Goal: Find specific page/section: Find specific page/section

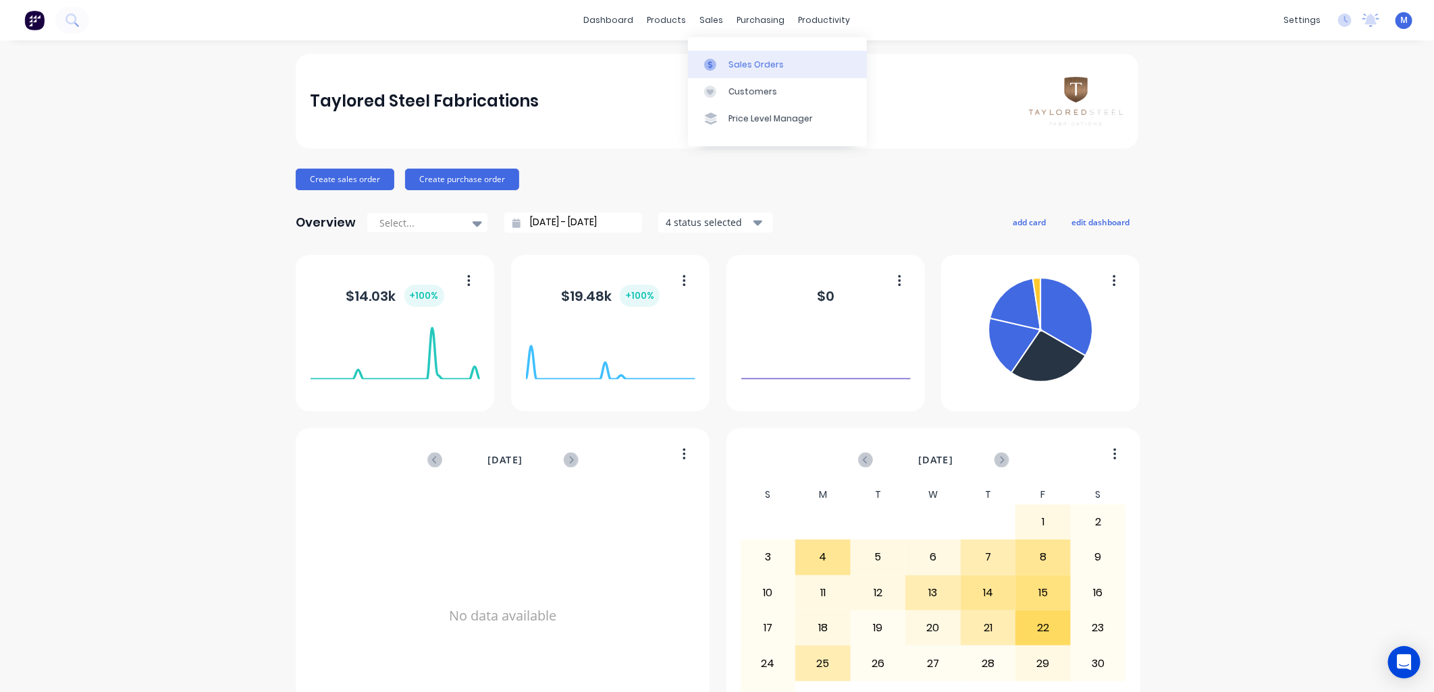
click at [724, 61] on div at bounding box center [714, 65] width 20 height 12
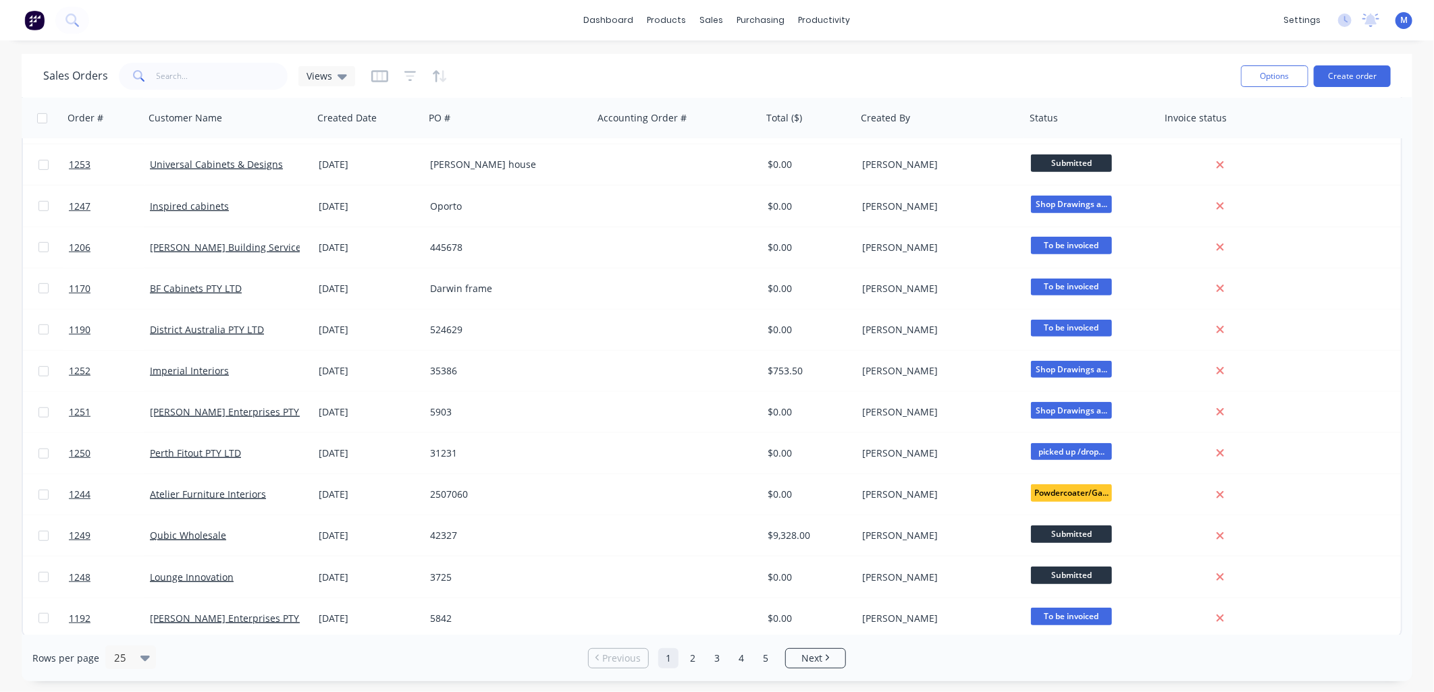
scroll to position [534, 0]
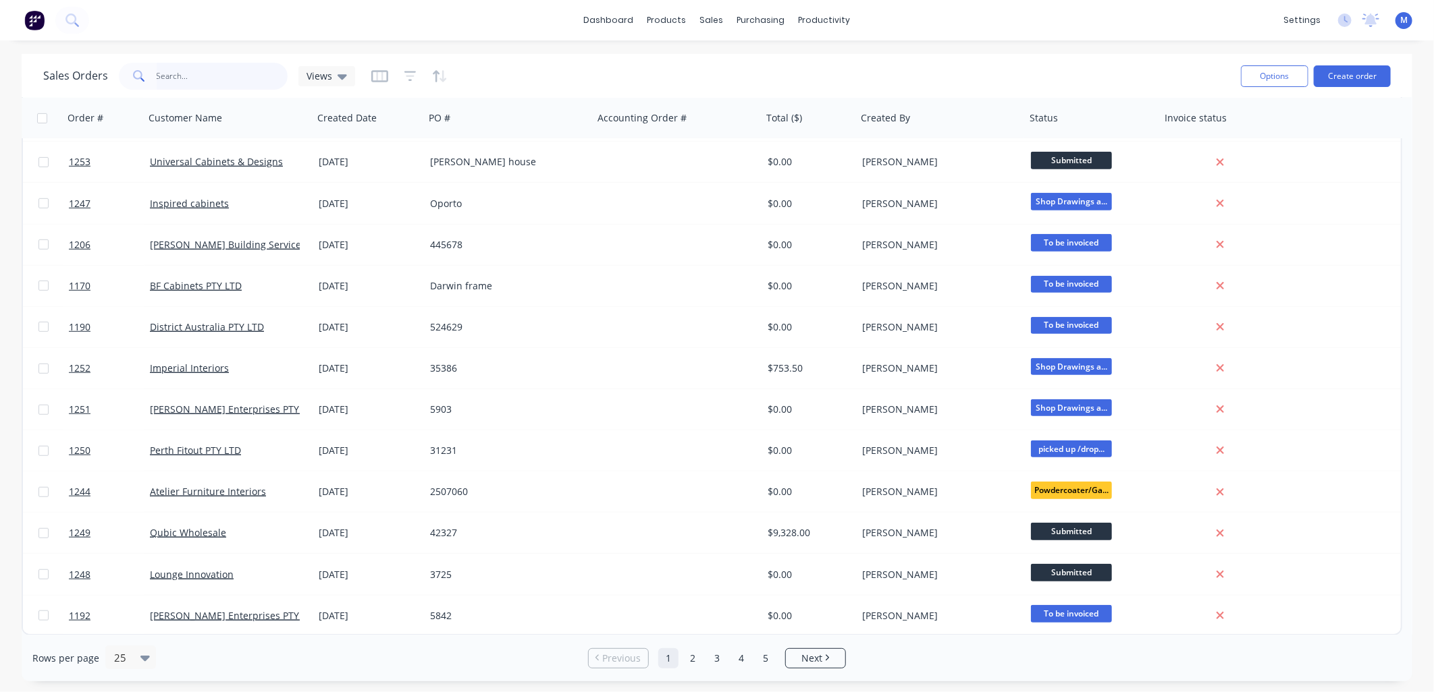
click at [213, 83] on input "text" at bounding box center [223, 76] width 132 height 27
type input "1240"
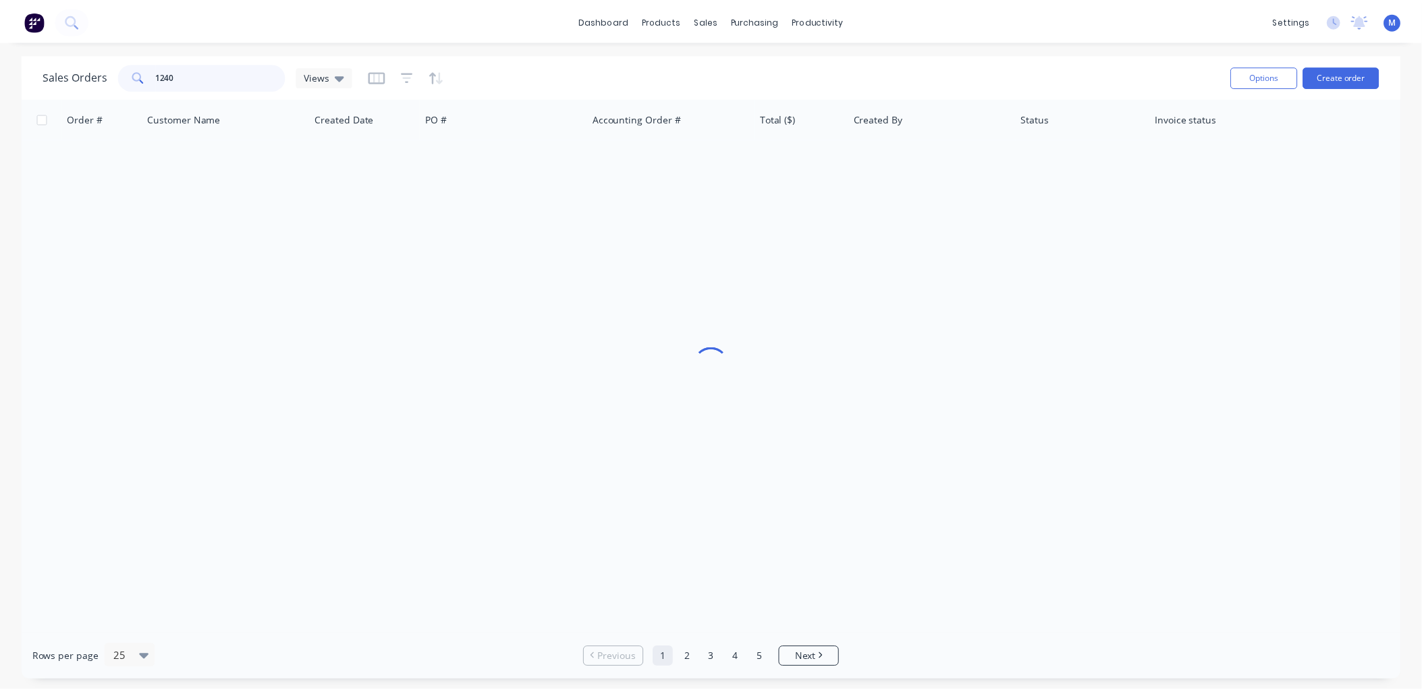
scroll to position [0, 0]
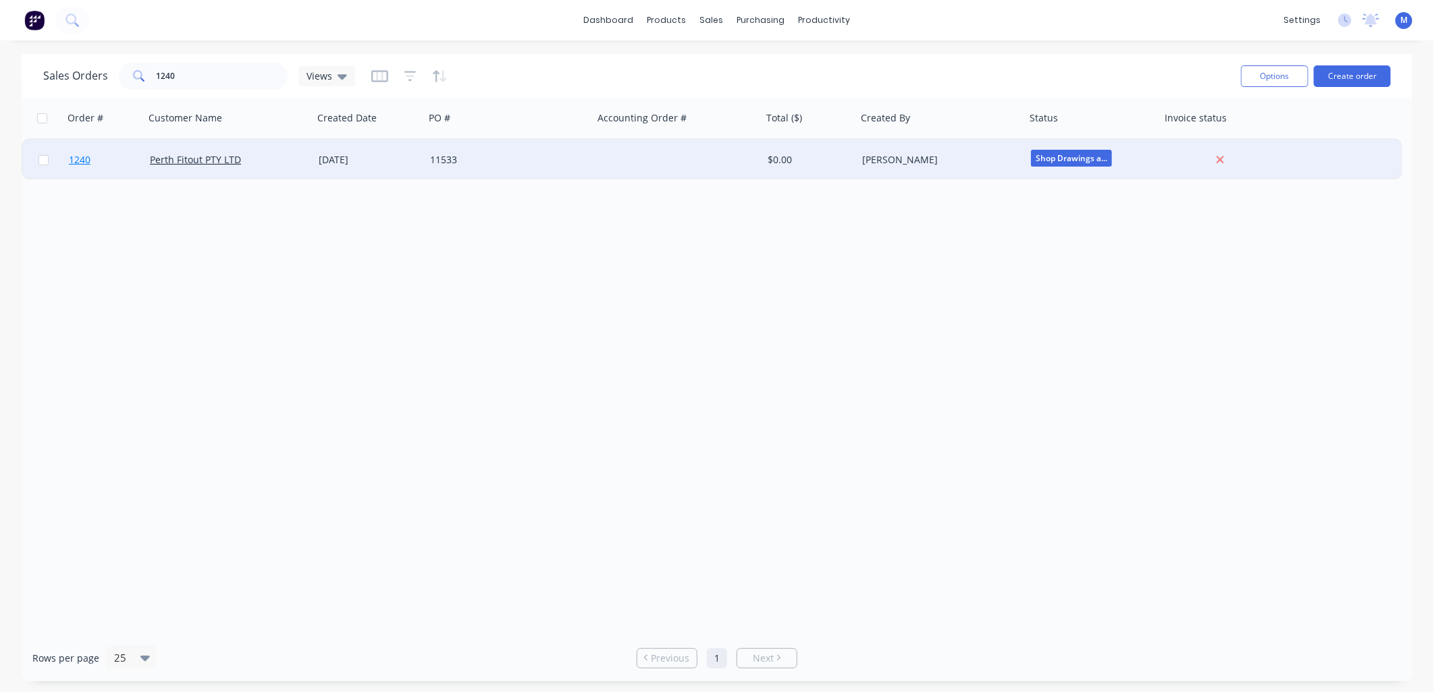
click at [69, 165] on span "1240" at bounding box center [80, 159] width 22 height 13
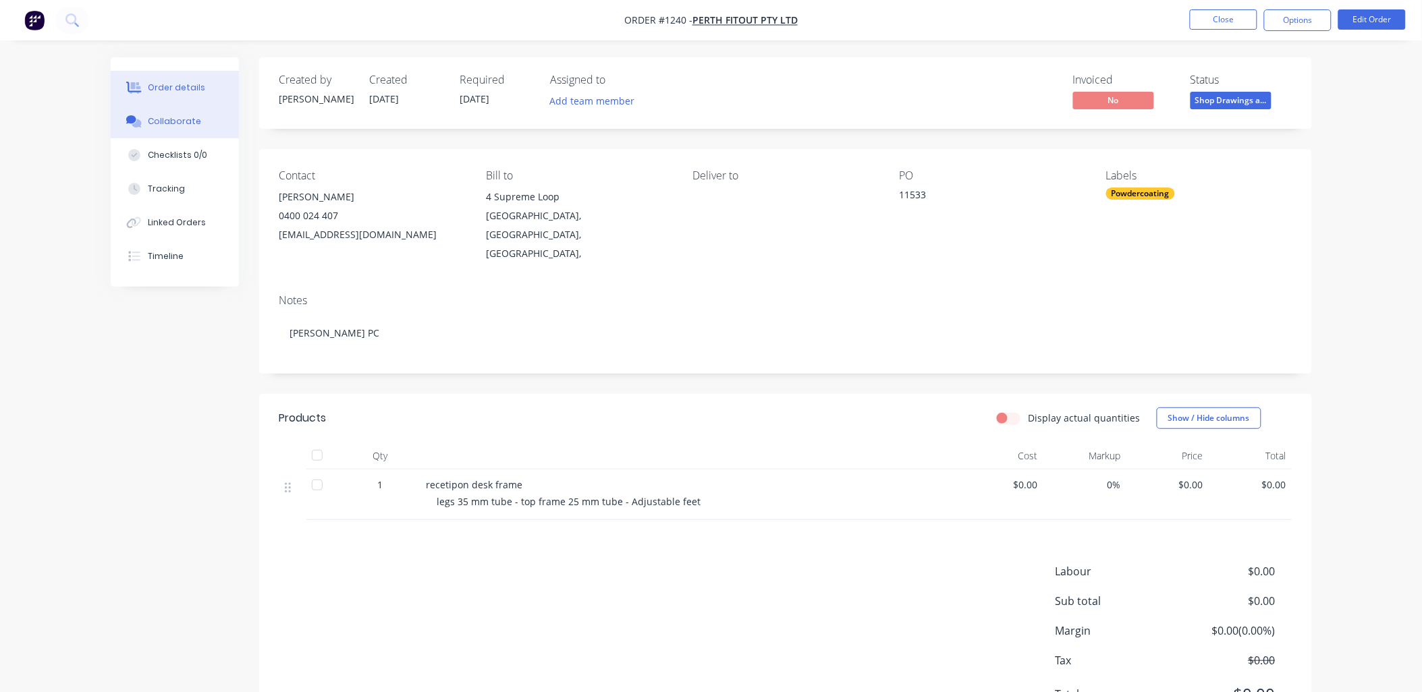
click at [188, 118] on div "Collaborate" at bounding box center [174, 121] width 53 height 12
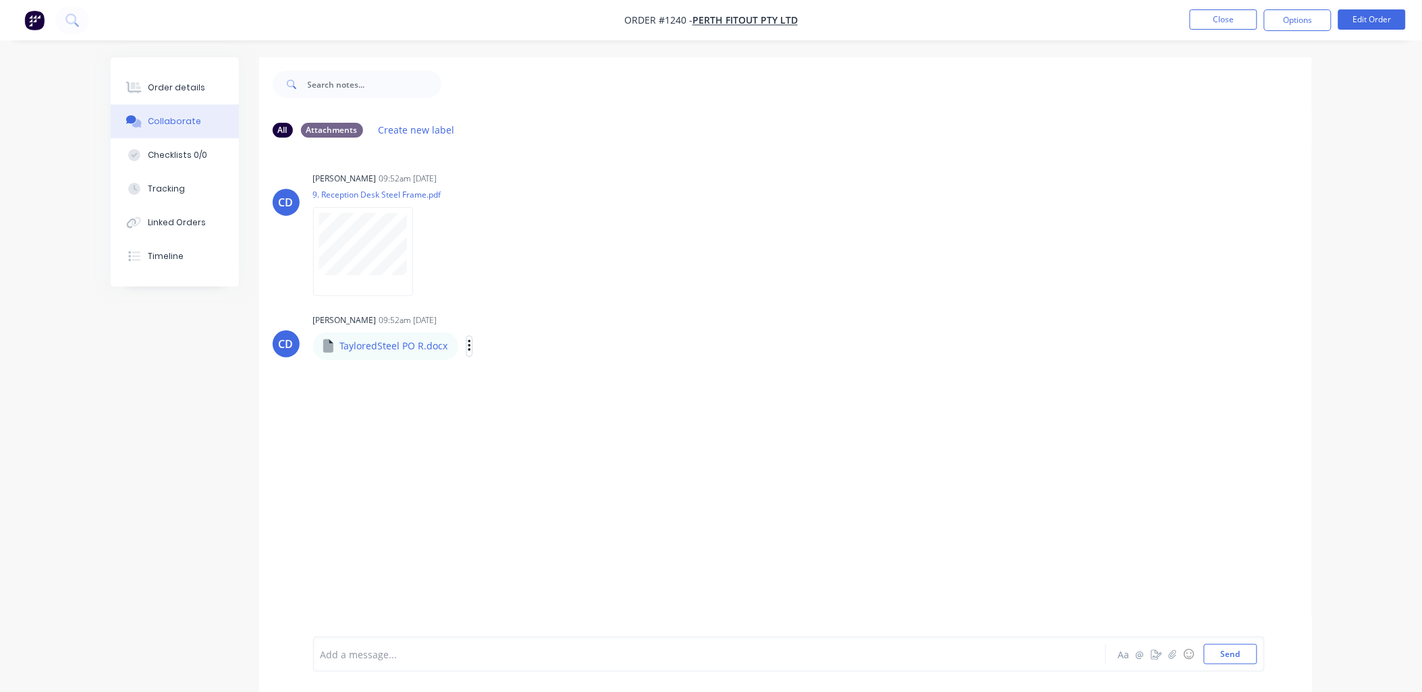
click at [468, 341] on icon "button" at bounding box center [469, 346] width 3 height 12
click at [169, 84] on div "Order details" at bounding box center [176, 88] width 57 height 12
